Goal: Transaction & Acquisition: Purchase product/service

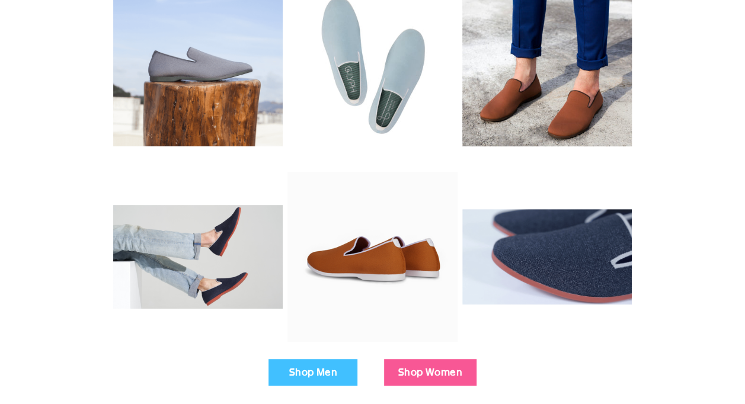
scroll to position [237, 0]
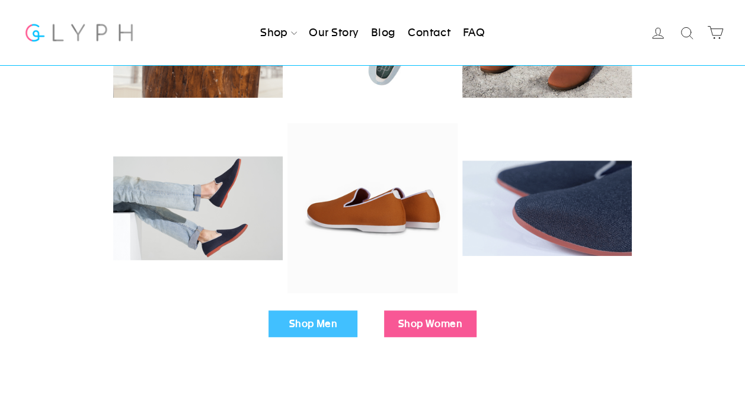
click at [429, 323] on link "Shop Women" at bounding box center [430, 324] width 93 height 27
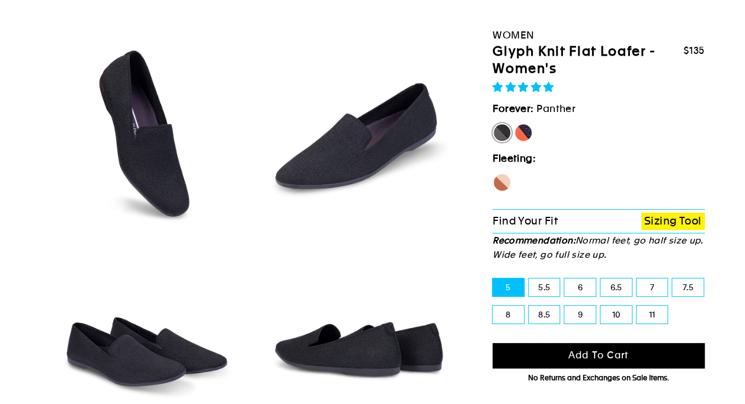
scroll to position [71, 0]
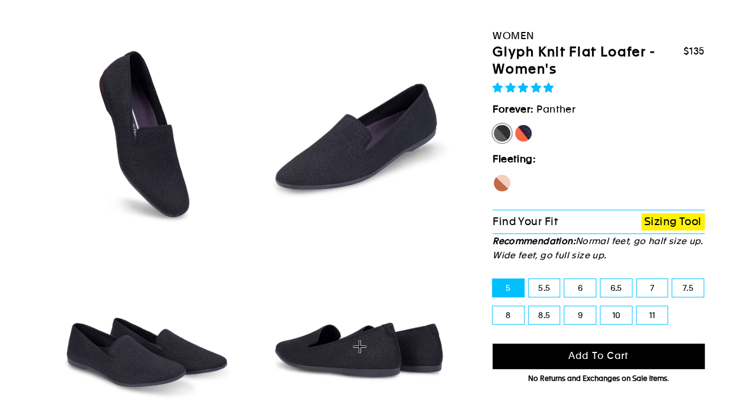
select select "highest-rating"
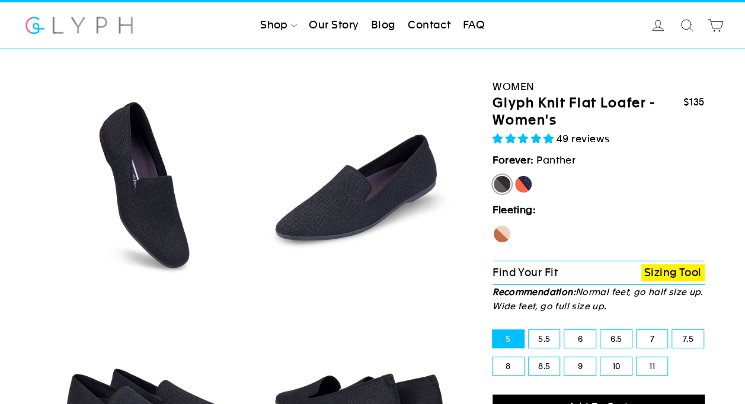
scroll to position [24, 0]
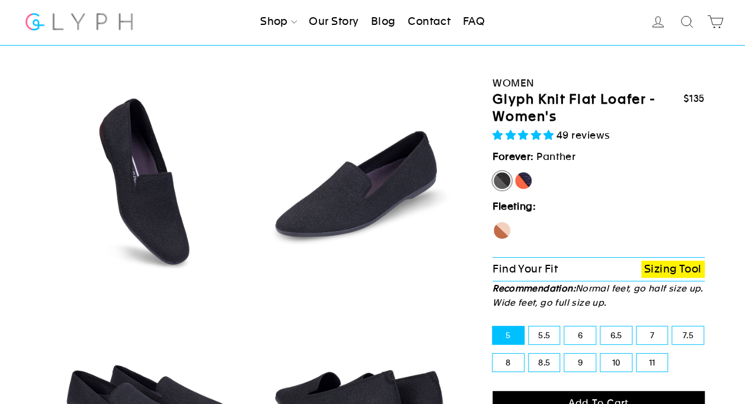
click at [612, 366] on label "10" at bounding box center [616, 363] width 31 height 18
click at [601, 355] on input "10" at bounding box center [601, 354] width 1 height 1
radio input "true"
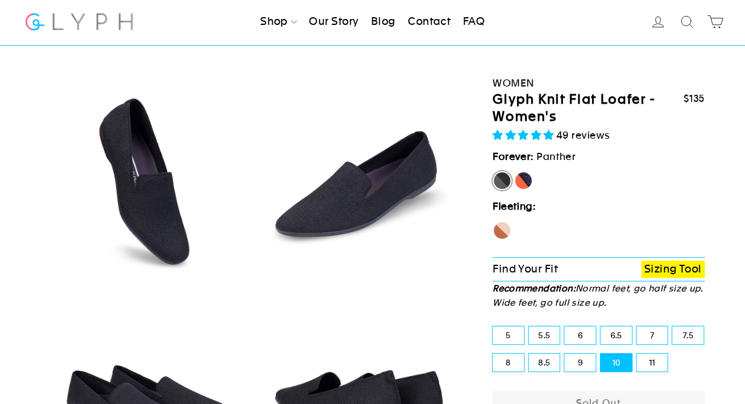
click at [574, 337] on label "6" at bounding box center [580, 336] width 31 height 18
click at [565, 327] on input "6" at bounding box center [565, 327] width 1 height 1
radio input "true"
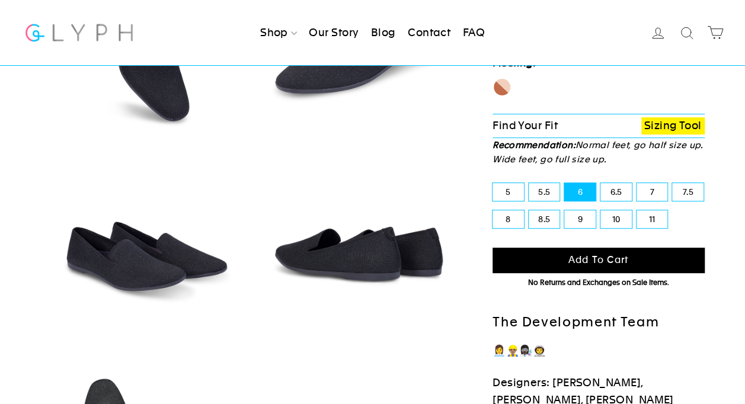
scroll to position [173, 0]
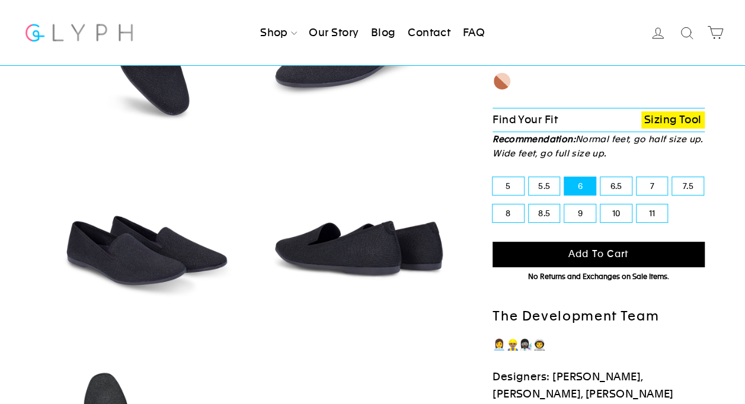
click at [663, 116] on link "Sizing Tool" at bounding box center [673, 119] width 63 height 17
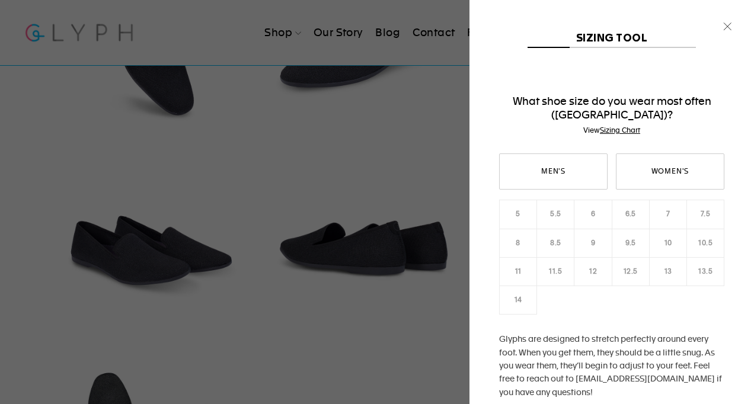
click at [665, 233] on div "Men's Women's 5 5.5 6 6.5 7 7.5 8 8.5 9 9.5 10 10.5 11 12" at bounding box center [611, 297] width 225 height 287
click at [726, 28] on icon "button" at bounding box center [727, 26] width 7 height 7
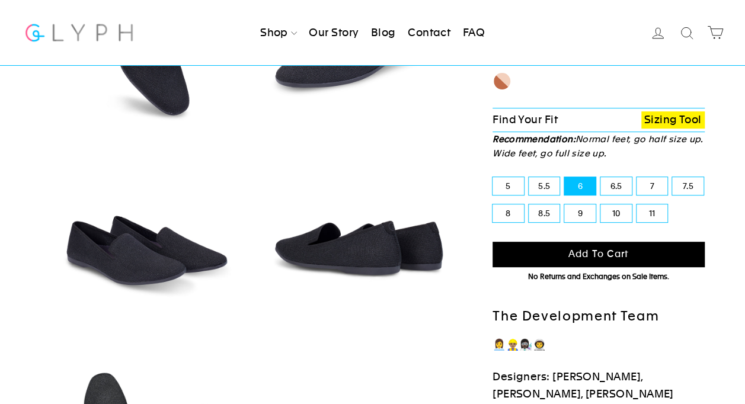
click at [584, 251] on span "Add to cart" at bounding box center [599, 253] width 60 height 11
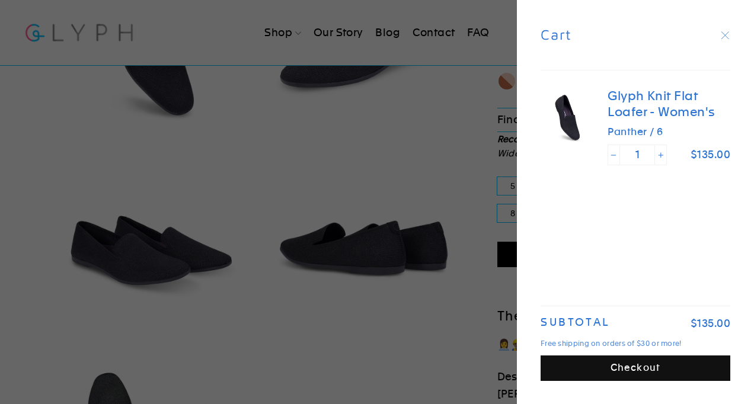
click at [731, 36] on icon "button" at bounding box center [725, 35] width 17 height 17
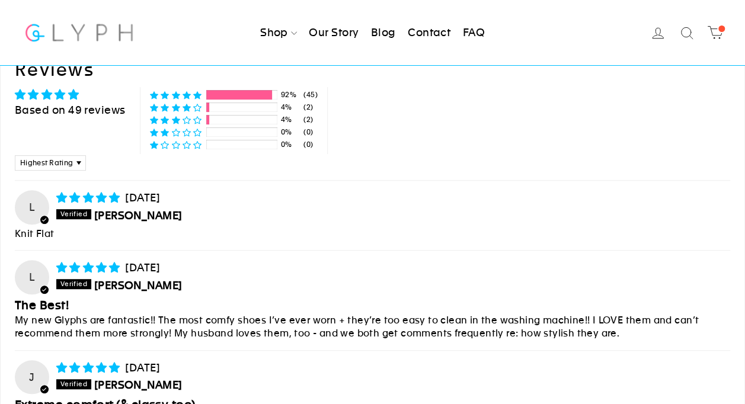
scroll to position [5310, 0]
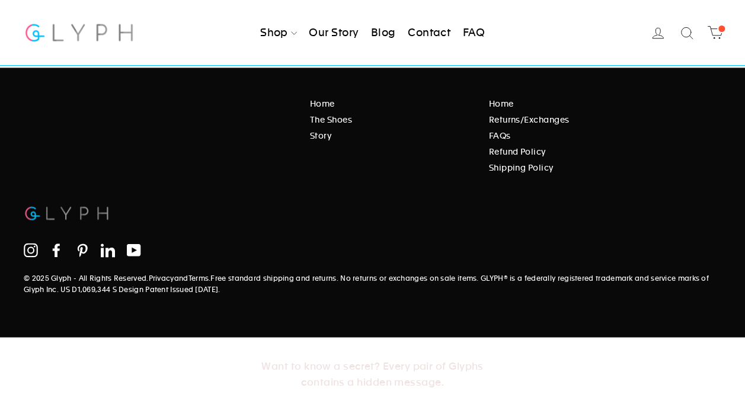
click at [534, 161] on link "Shipping Policy" at bounding box center [601, 167] width 225 height 13
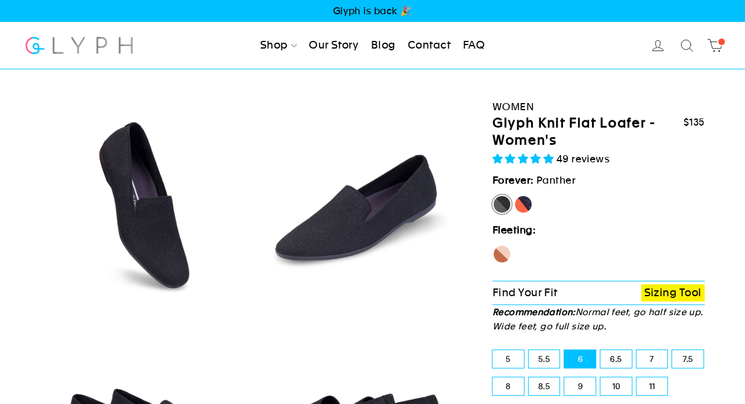
select select "highest-rating"
